Goal: Task Accomplishment & Management: Use online tool/utility

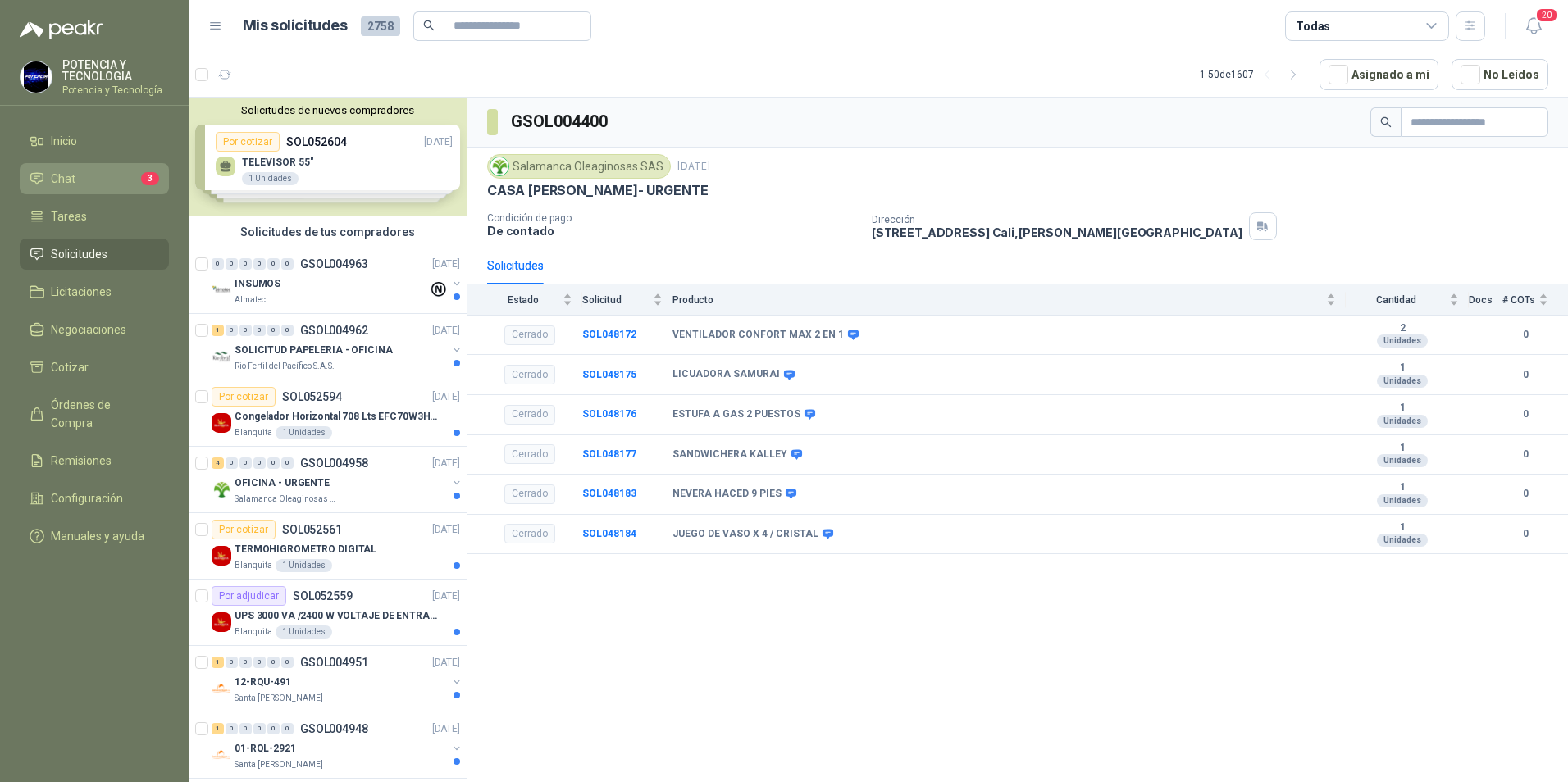
click at [81, 175] on li "Chat 3" at bounding box center [94, 178] width 129 height 18
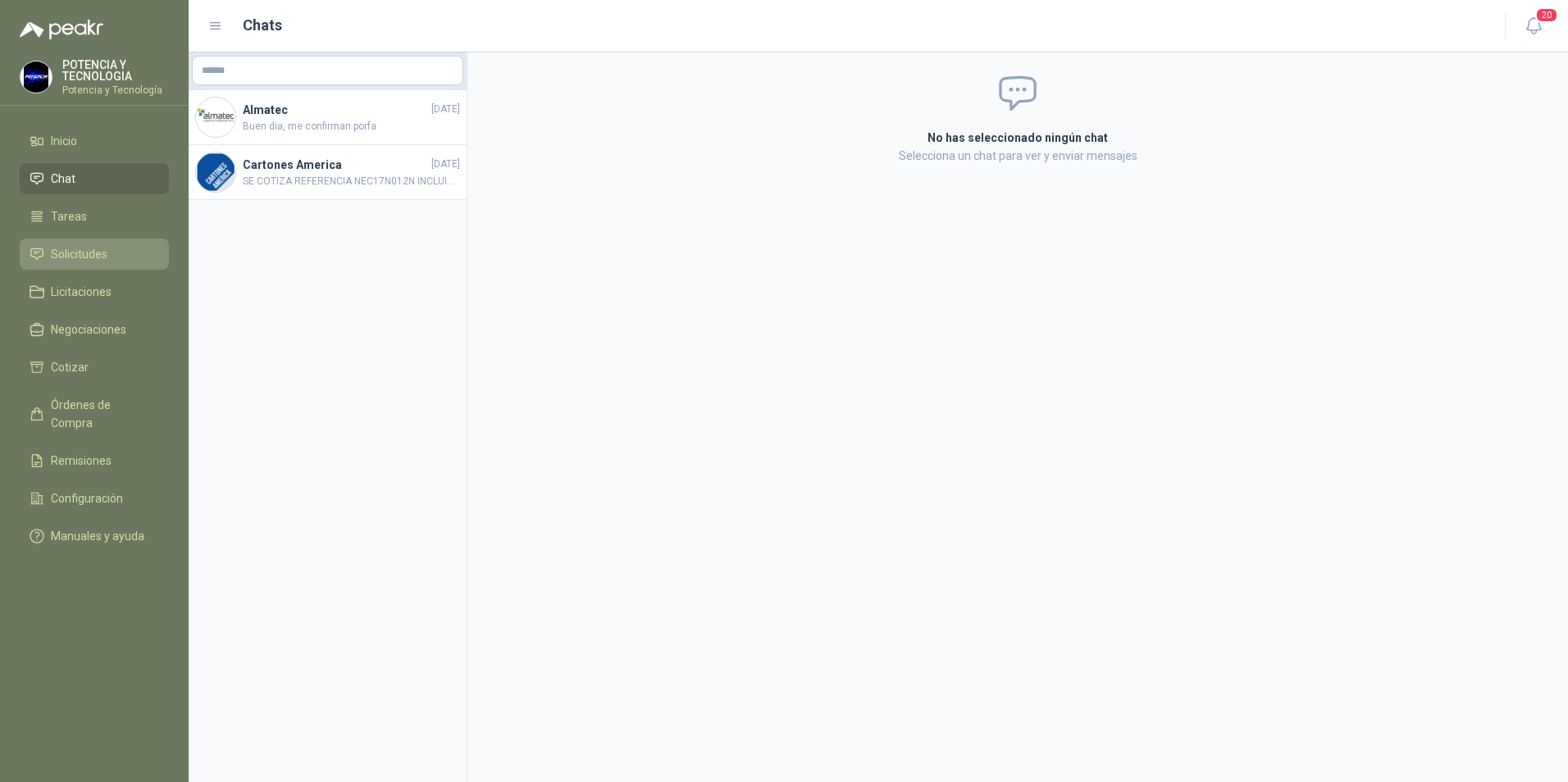
click at [97, 255] on span "Solicitudes" at bounding box center [79, 254] width 57 height 18
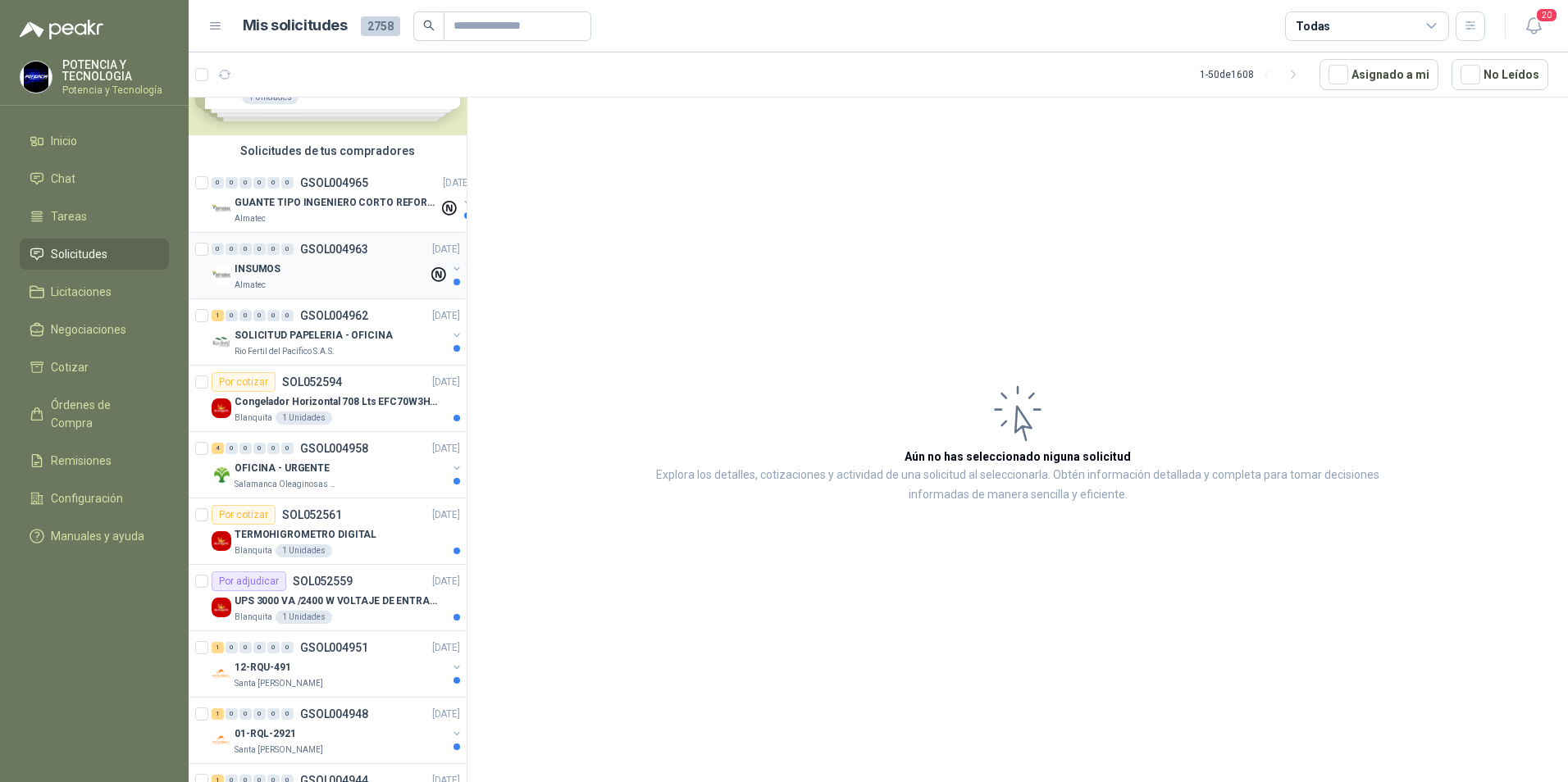
scroll to position [82, 0]
click at [328, 459] on div "OFICINA - URGENTE" at bounding box center [340, 467] width 212 height 20
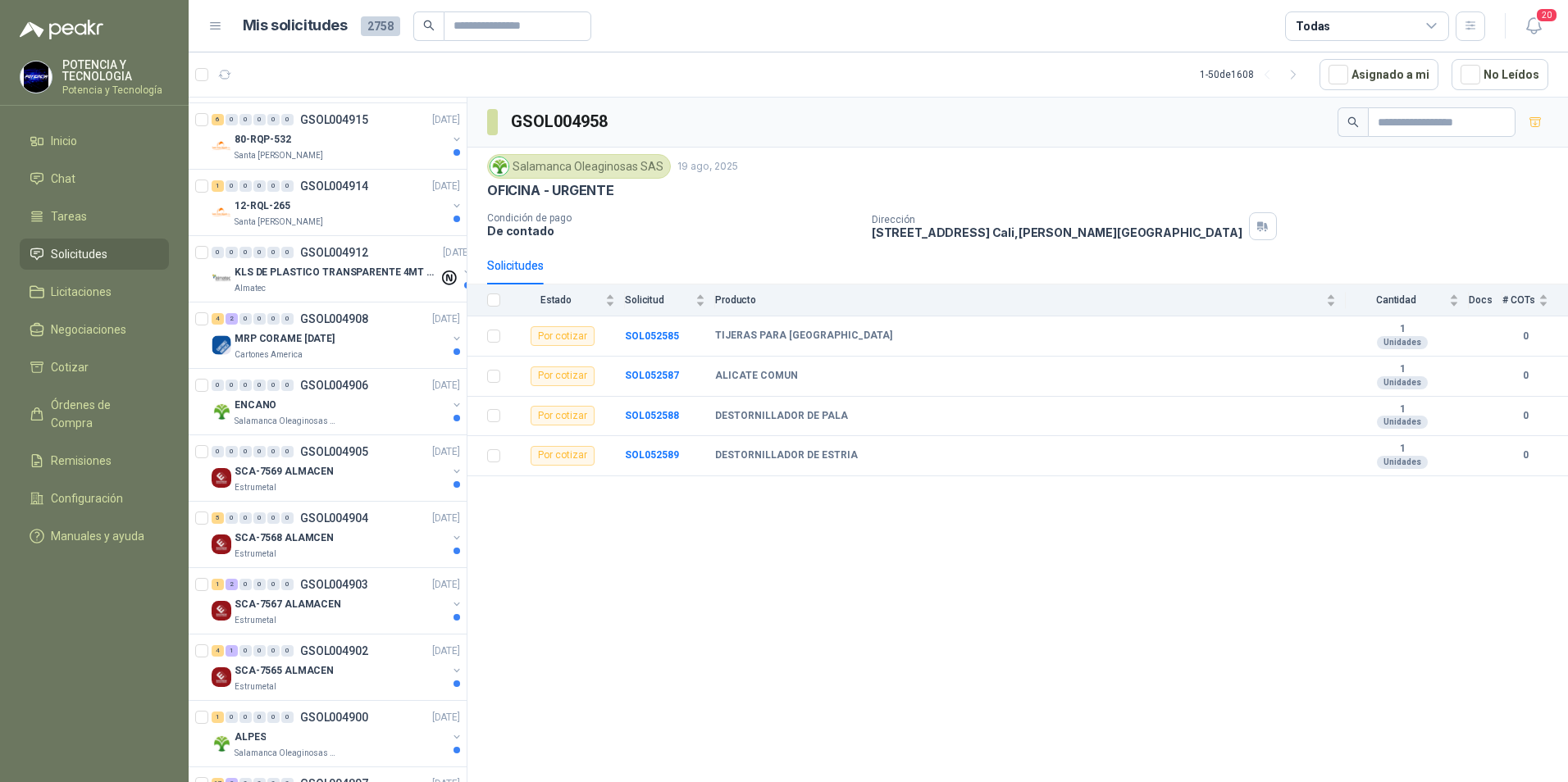
scroll to position [1475, 0]
click at [314, 420] on p "Salamanca Oleaginosas SAS" at bounding box center [286, 417] width 103 height 13
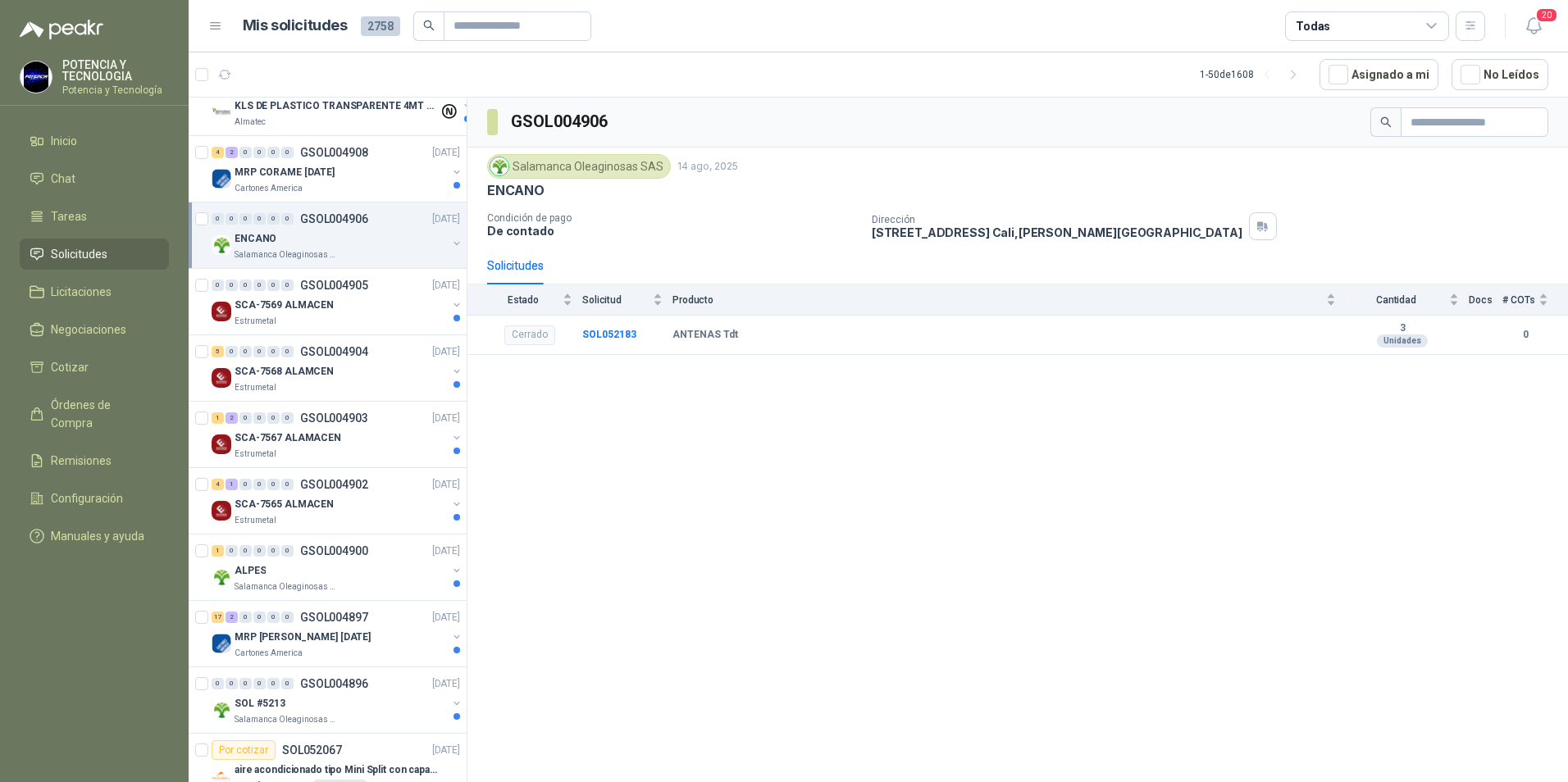
scroll to position [1639, 0]
click at [350, 538] on div "1 0 0 0 0 0 GSOL004900 [DATE] ALPES Salamanca Oleaginosas SAS" at bounding box center [327, 566] width 278 height 66
click at [303, 562] on div "ALPES" at bounding box center [340, 569] width 212 height 20
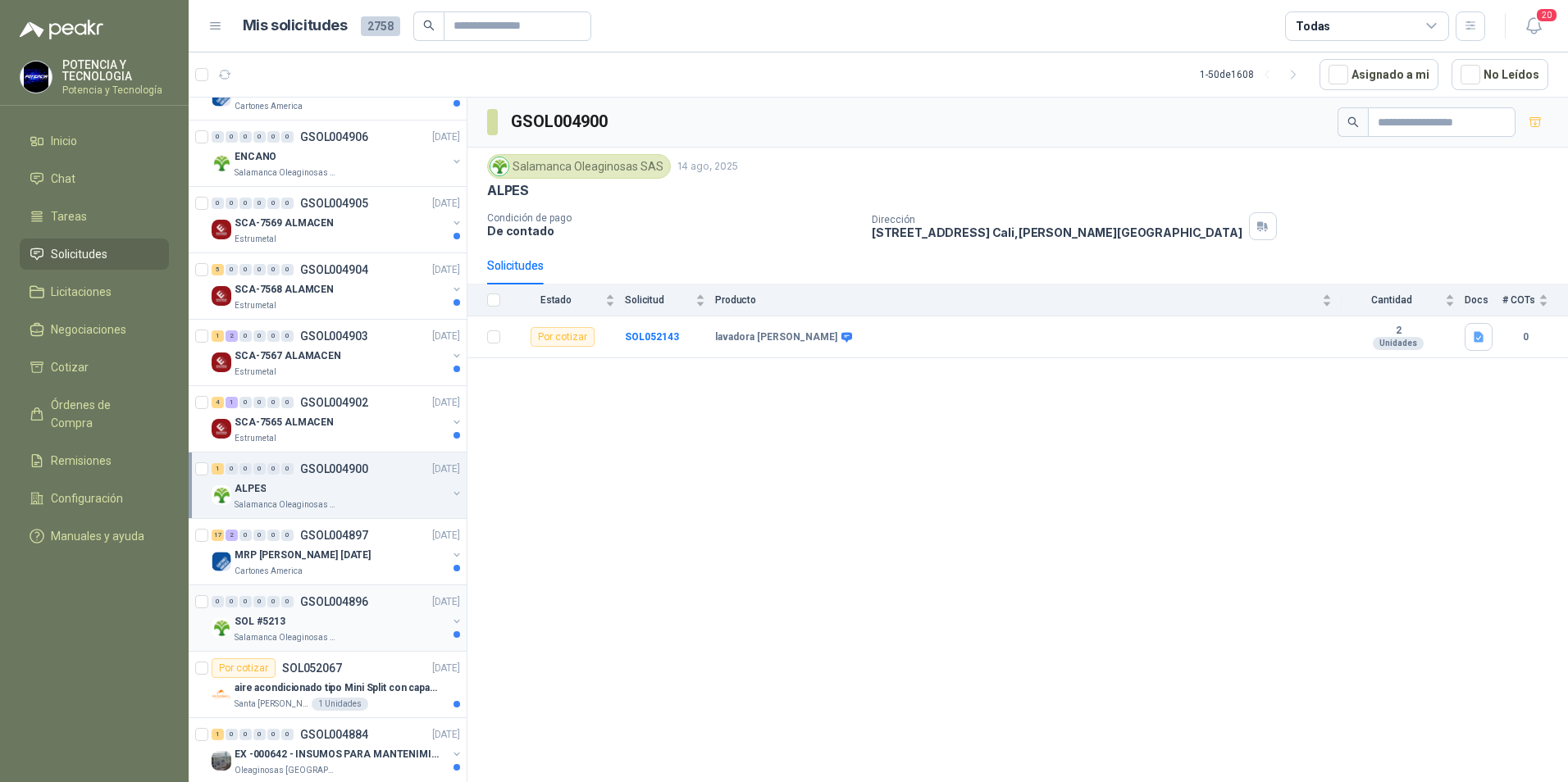
scroll to position [1721, 0]
click at [306, 622] on div "SOL #5213" at bounding box center [340, 621] width 212 height 20
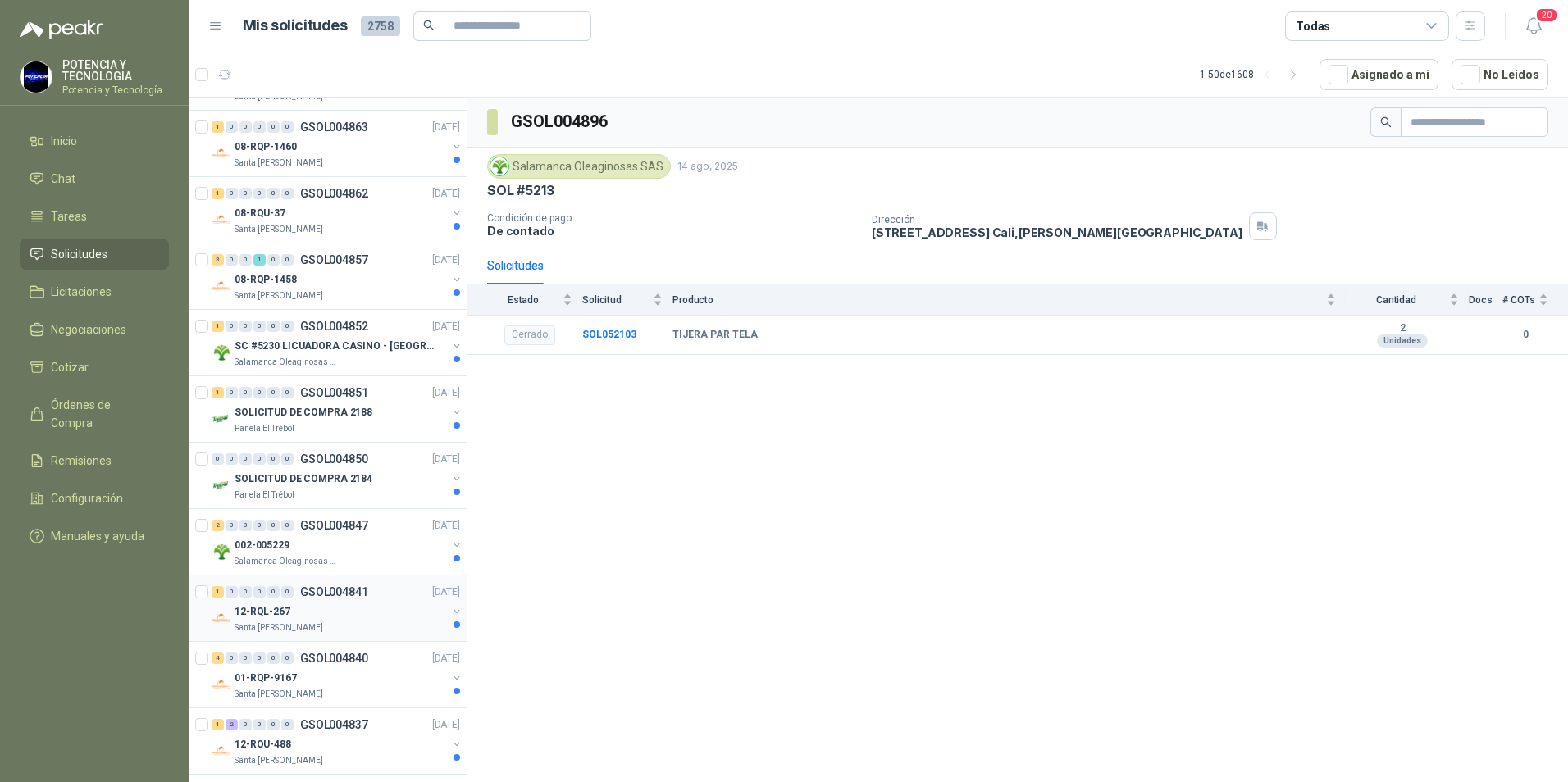
scroll to position [2816, 0]
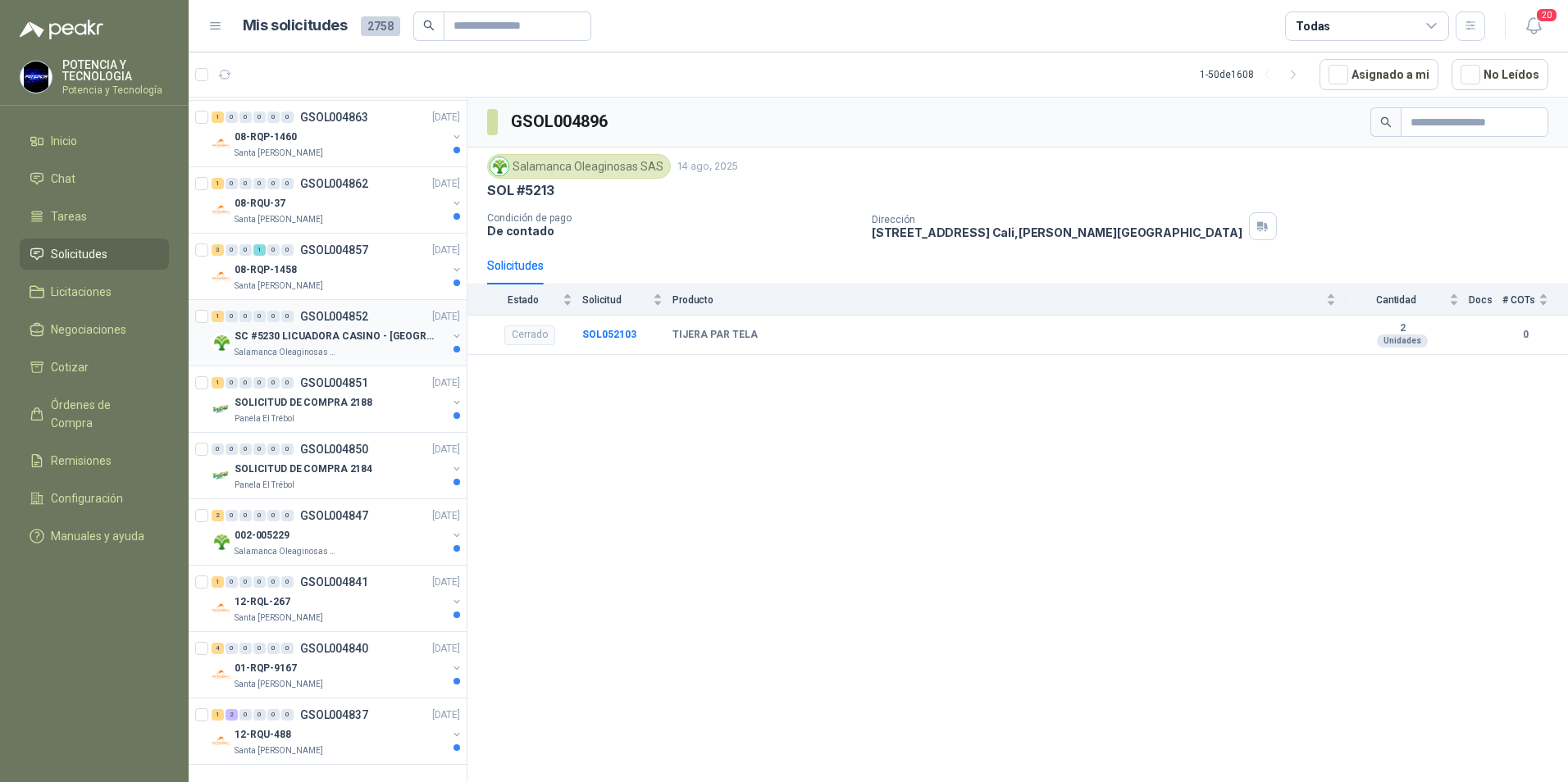
click at [345, 346] on div "1 0 0 0 0 0 GSOL004852 [DATE] SC #5230 LICUADORA CASINO - TUMACO Salamanca Olea…" at bounding box center [327, 333] width 278 height 66
click at [345, 346] on div "Salamanca Oleaginosas SAS" at bounding box center [340, 352] width 212 height 13
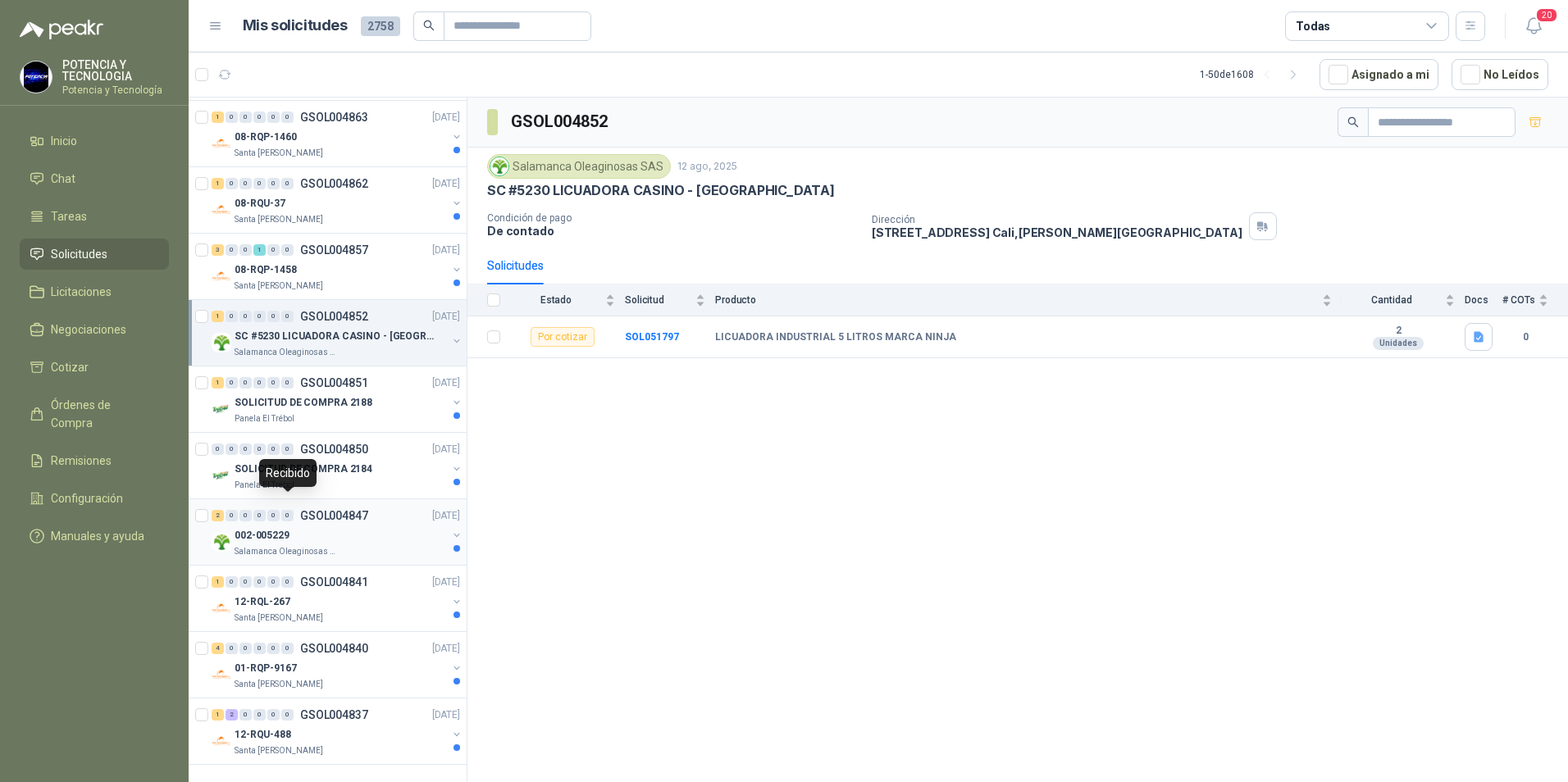
click at [289, 510] on div "0" at bounding box center [287, 515] width 12 height 11
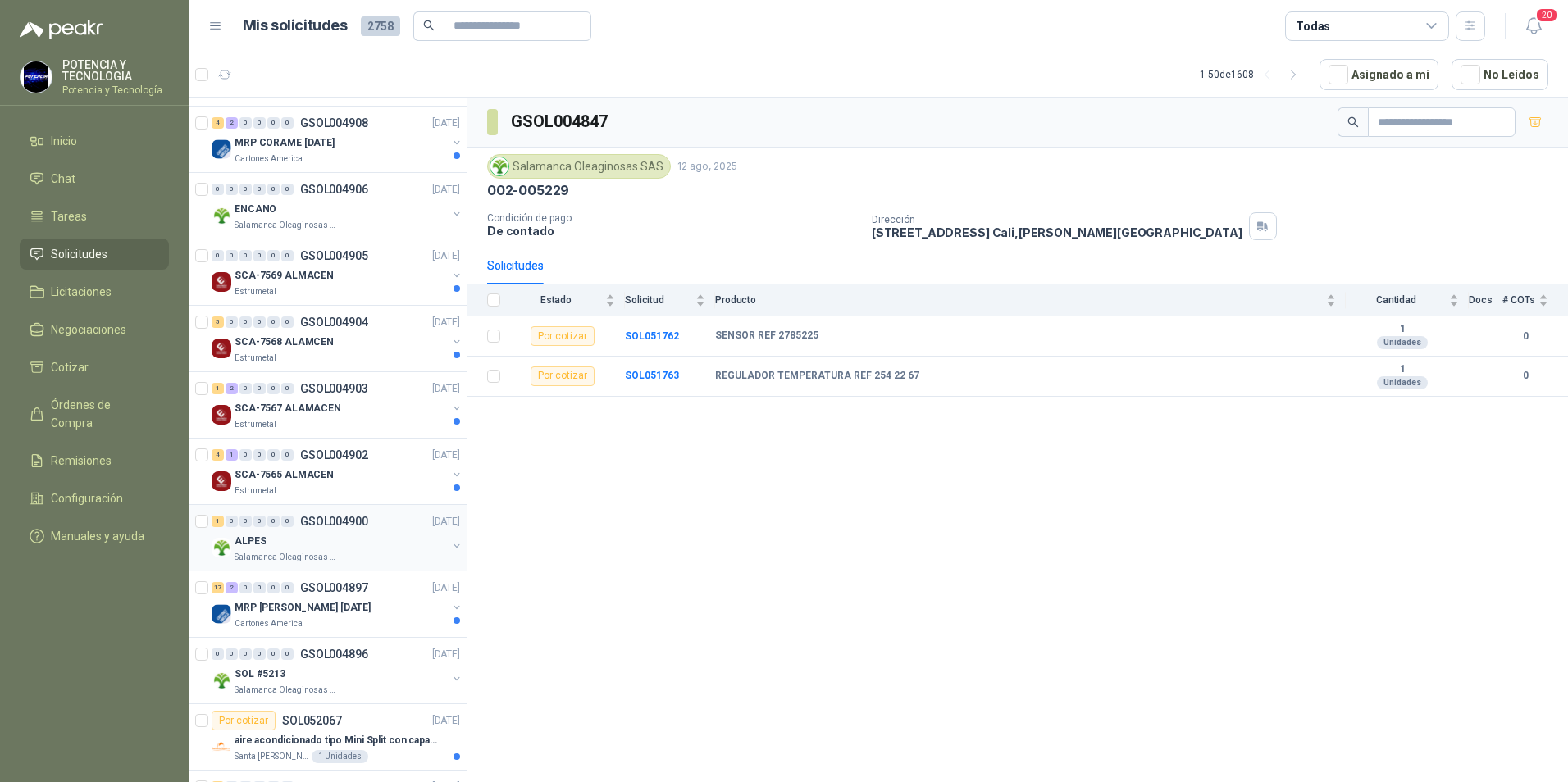
scroll to position [1586, 0]
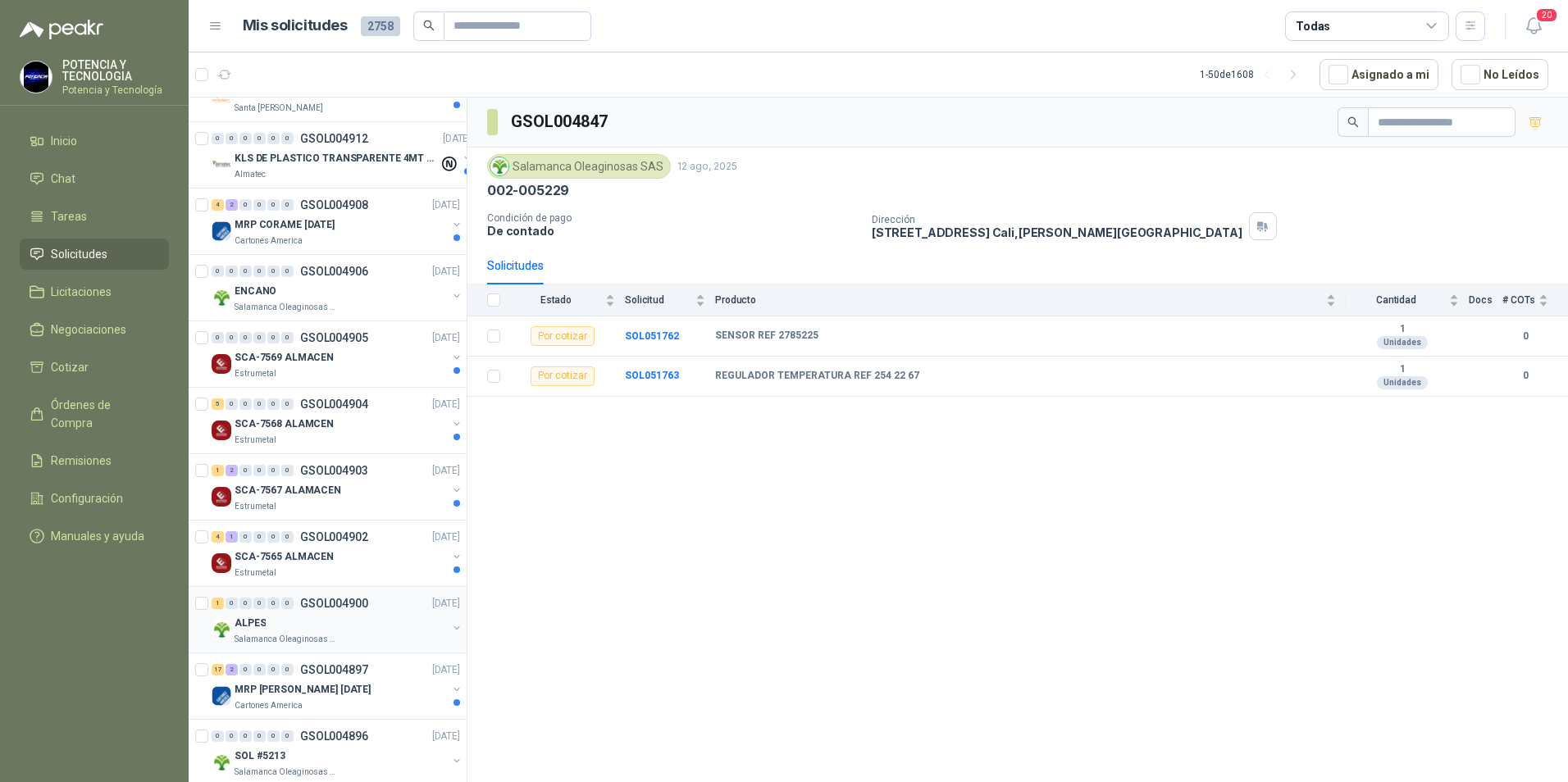
click at [332, 619] on div "ALPES" at bounding box center [340, 622] width 212 height 20
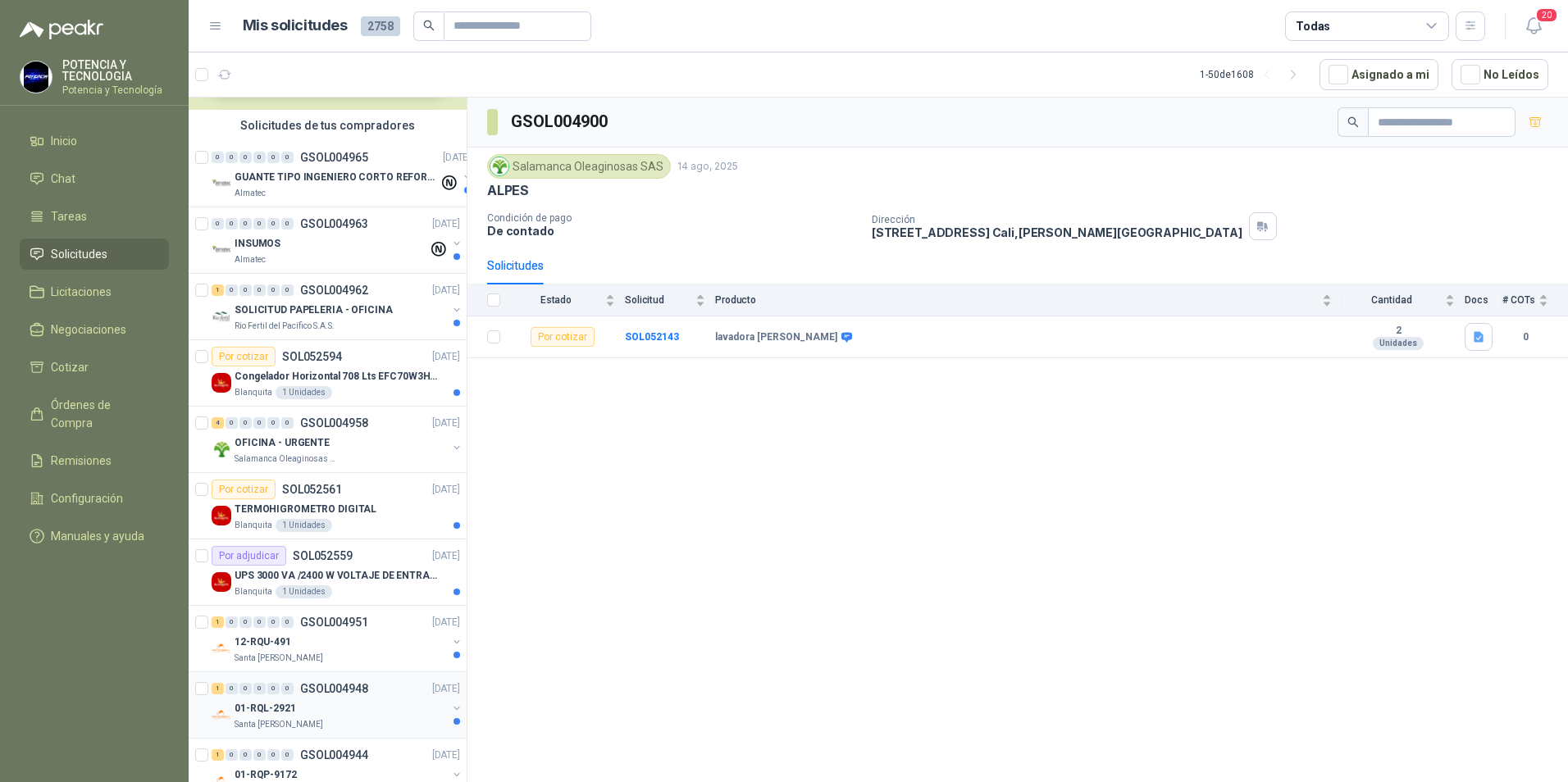
scroll to position [29, 0]
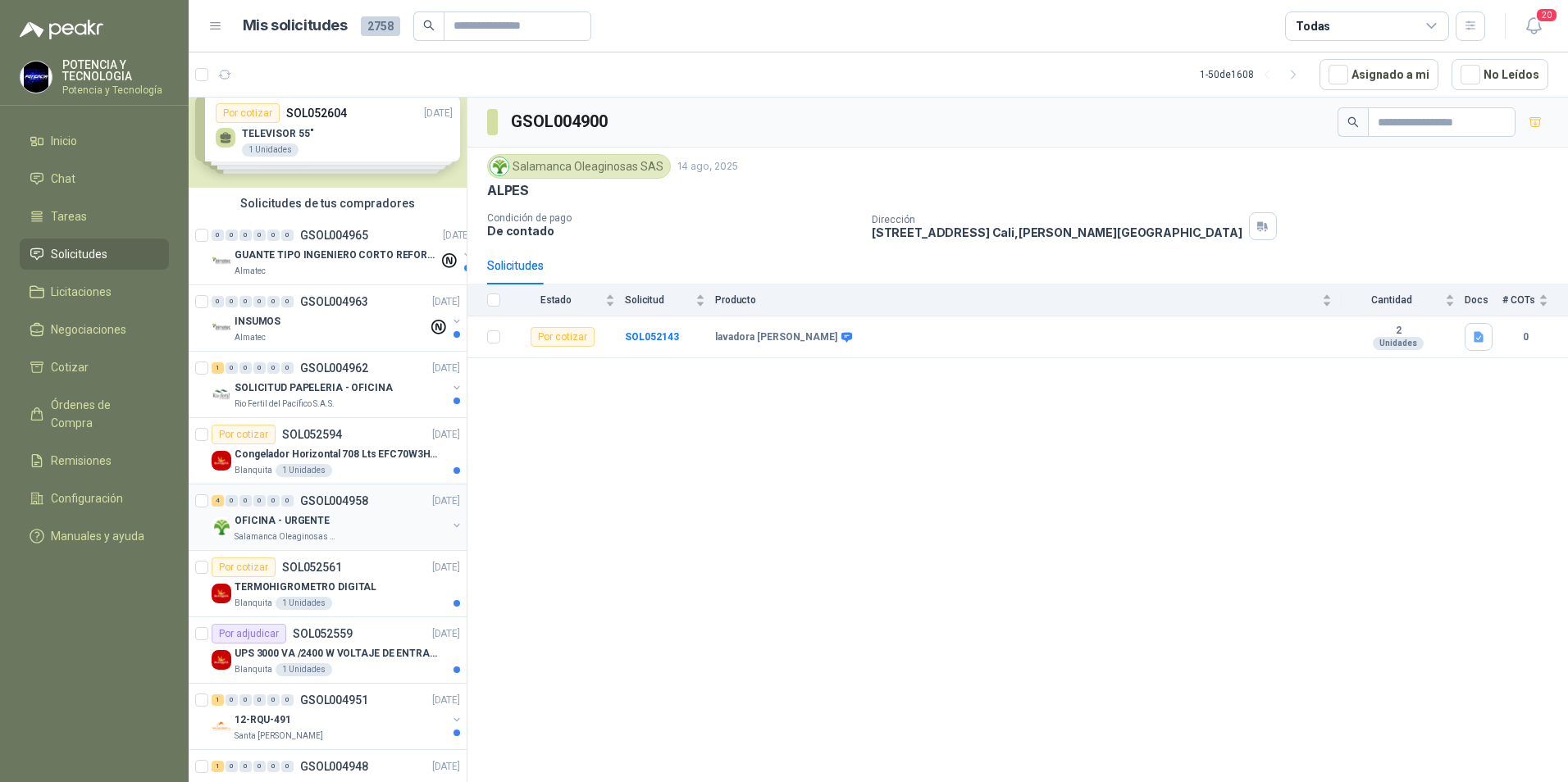
click at [308, 505] on p "GSOL004958" at bounding box center [334, 500] width 68 height 11
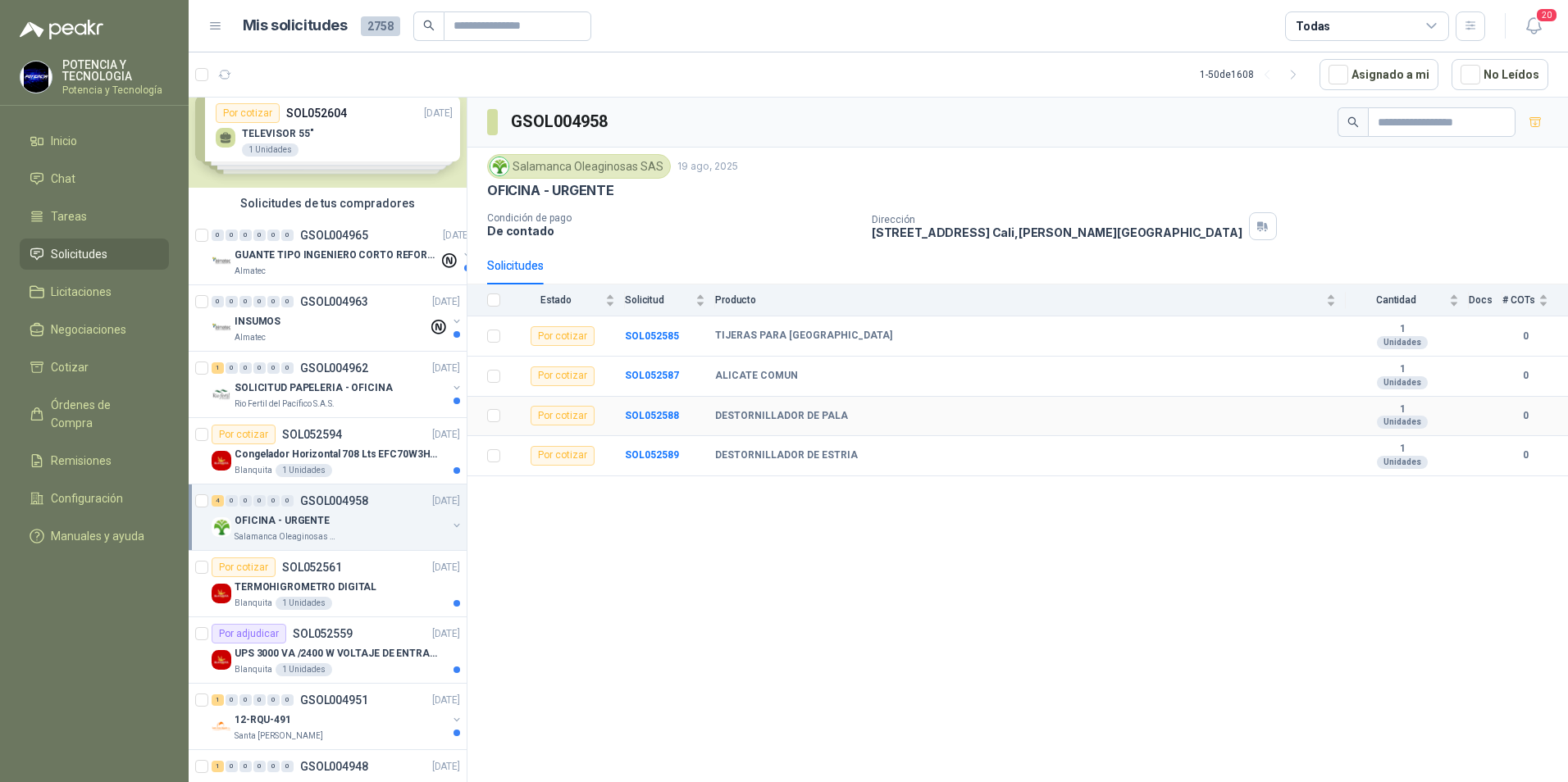
click at [1233, 422] on div "DESTORNILLADOR DE PALA" at bounding box center [1025, 416] width 621 height 13
click at [540, 418] on div "Por cotizar" at bounding box center [562, 415] width 64 height 20
click at [656, 422] on td "SOL052588" at bounding box center [670, 417] width 90 height 40
click at [654, 421] on td "SOL052588" at bounding box center [670, 417] width 90 height 40
click at [653, 415] on b "SOL052588" at bounding box center [652, 415] width 54 height 11
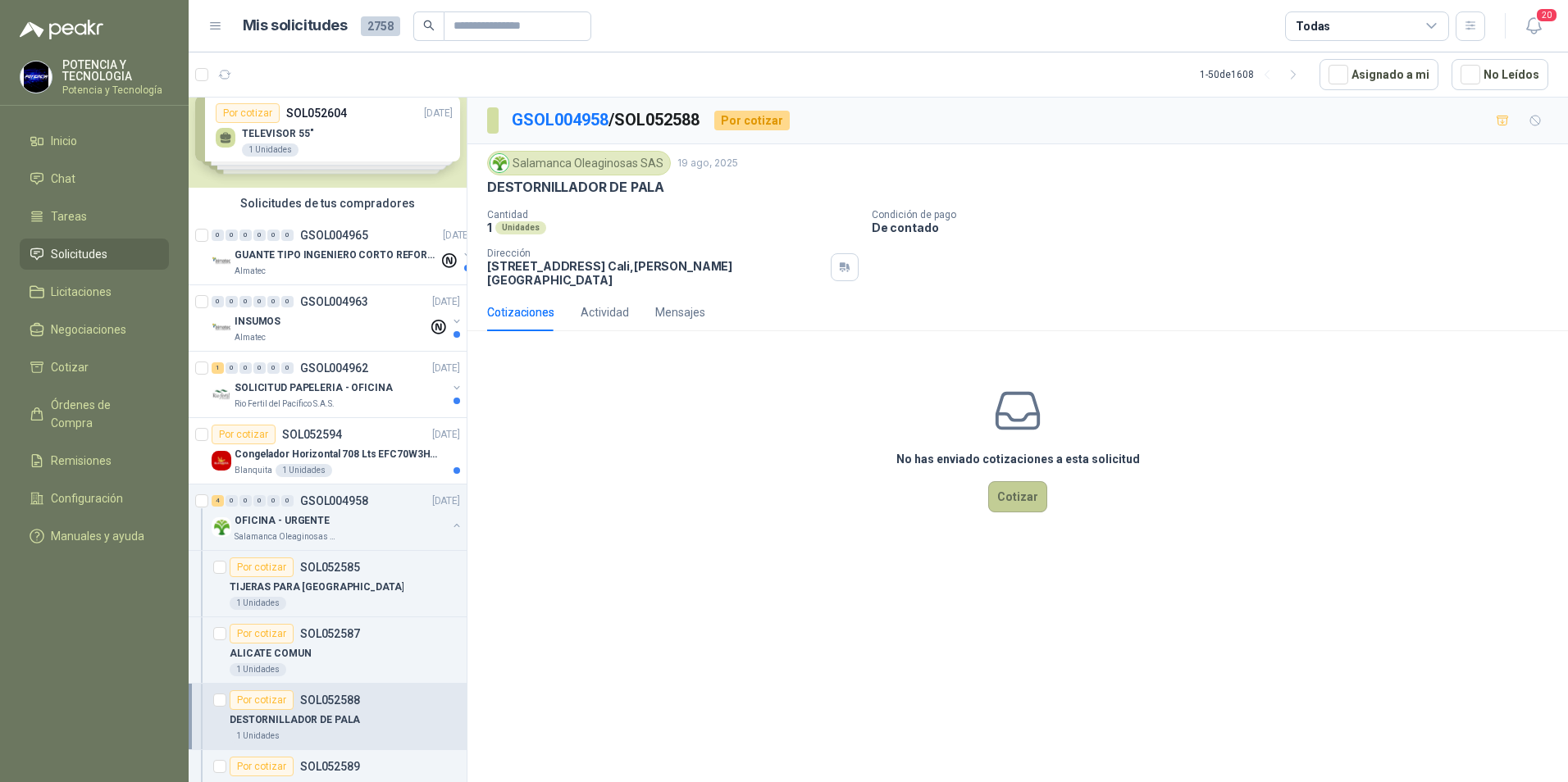
click at [1014, 491] on button "Cotizar" at bounding box center [1018, 497] width 59 height 31
